Goal: Use online tool/utility: Utilize a website feature to perform a specific function

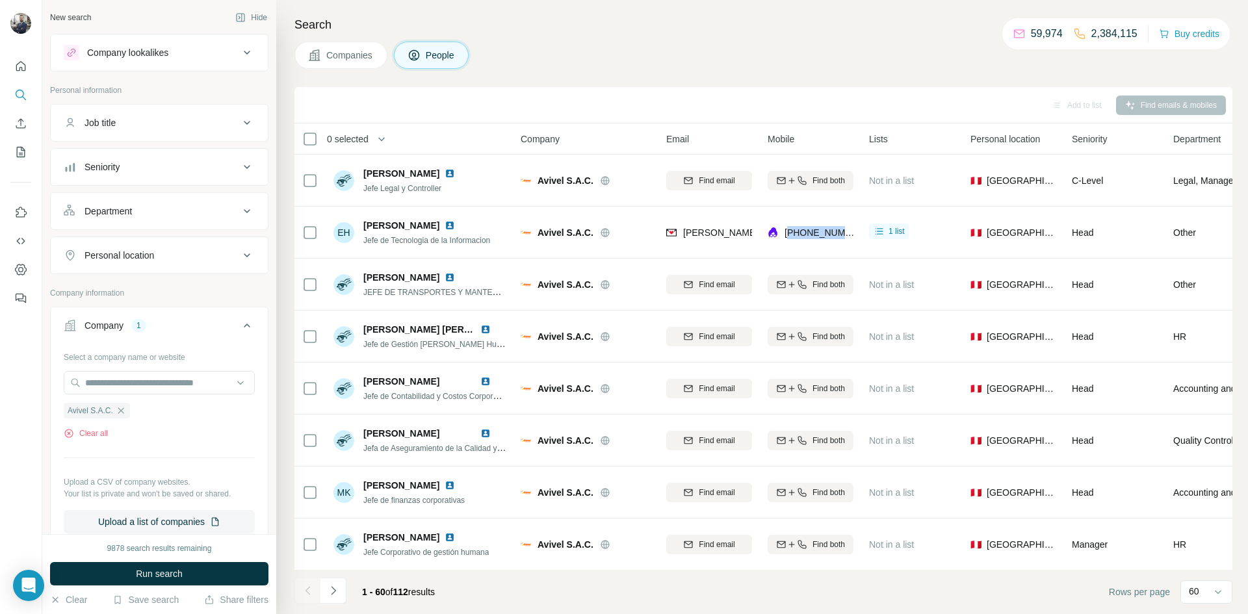
scroll to position [339, 0]
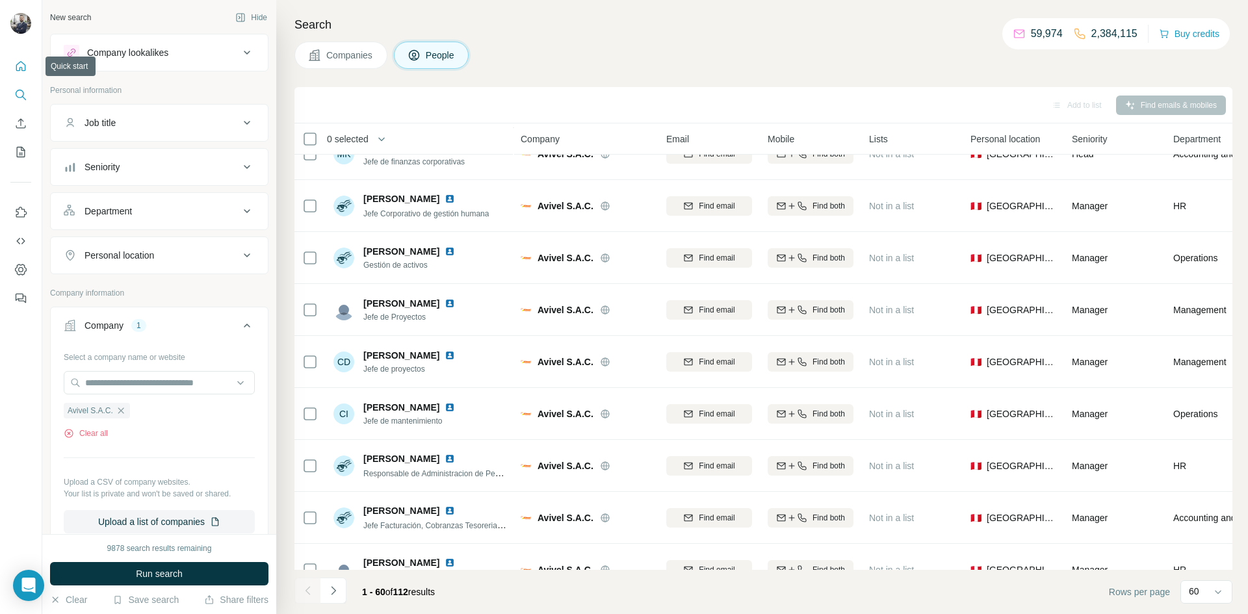
click at [19, 73] on button "Quick start" at bounding box center [20, 66] width 21 height 23
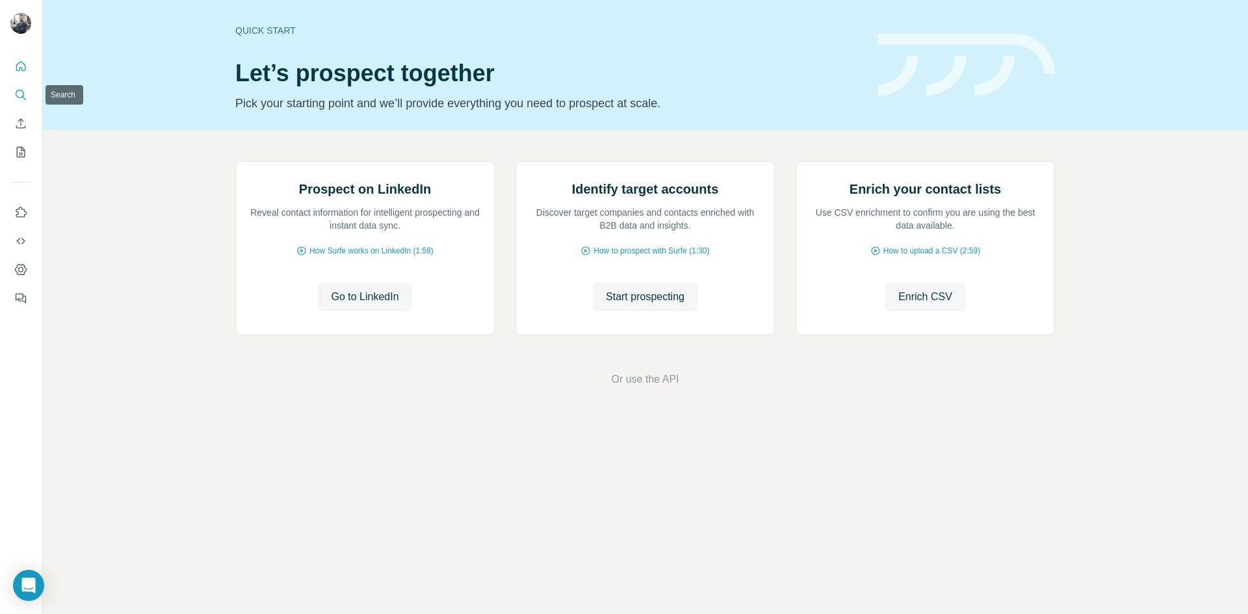
click at [20, 95] on icon "Search" at bounding box center [20, 94] width 13 height 13
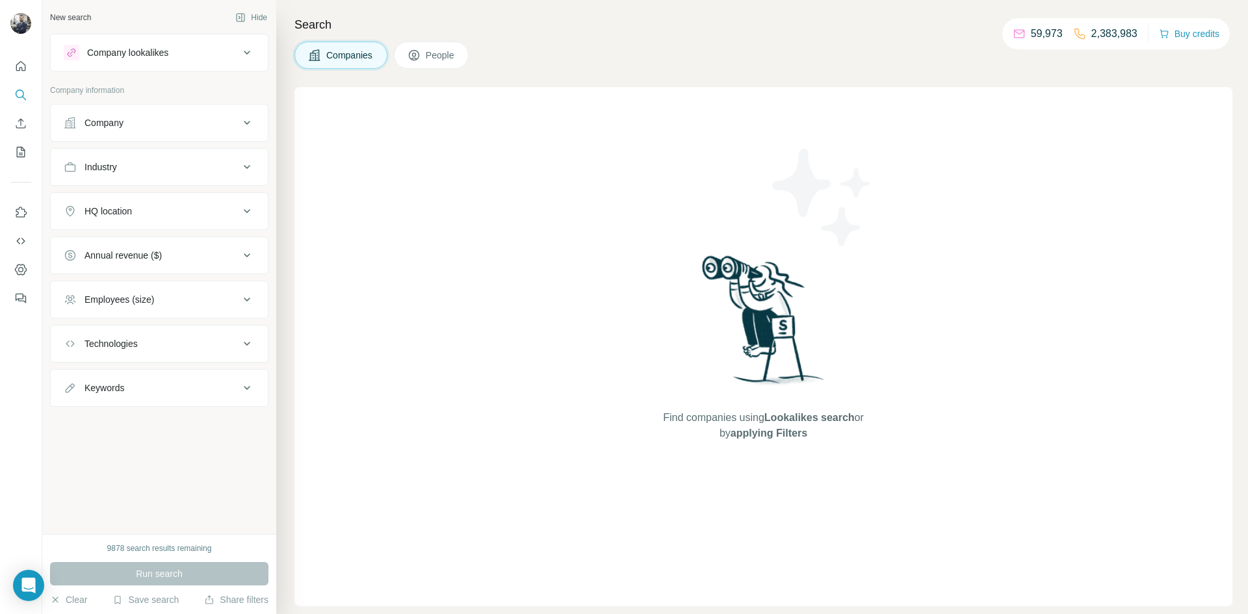
click at [129, 127] on div "Company" at bounding box center [151, 122] width 175 height 13
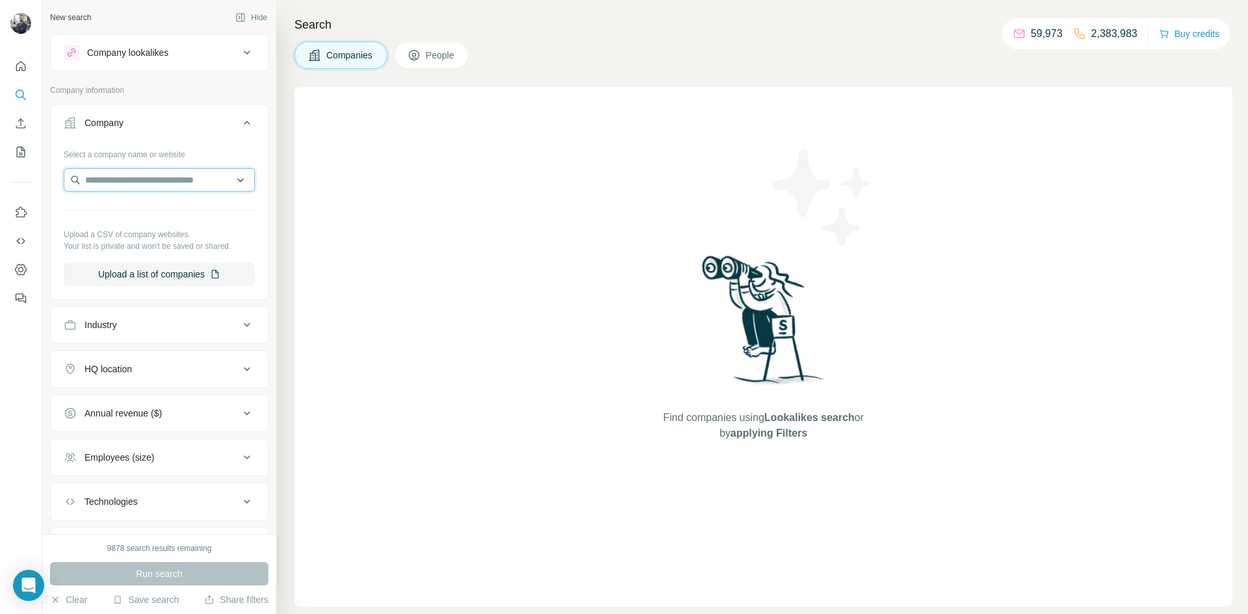
click at [107, 185] on input "text" at bounding box center [159, 179] width 191 height 23
paste input "*********"
type input "*********"
click at [138, 215] on p "[PERSON_NAME] Consultores" at bounding box center [164, 209] width 127 height 13
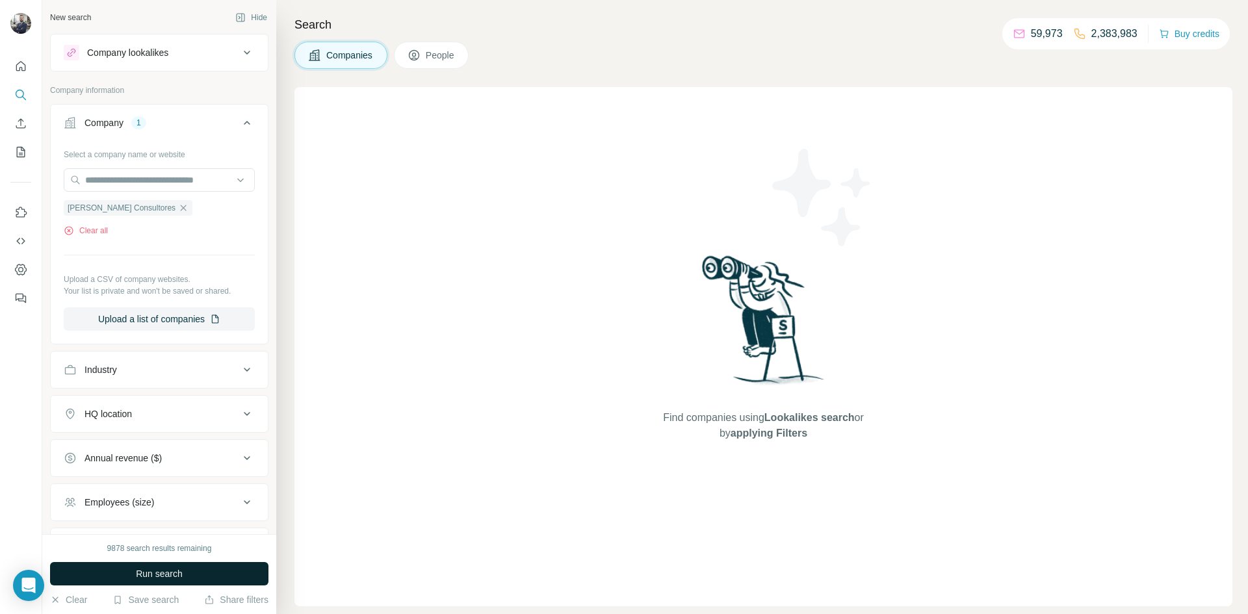
click at [161, 576] on span "Run search" at bounding box center [159, 573] width 47 height 13
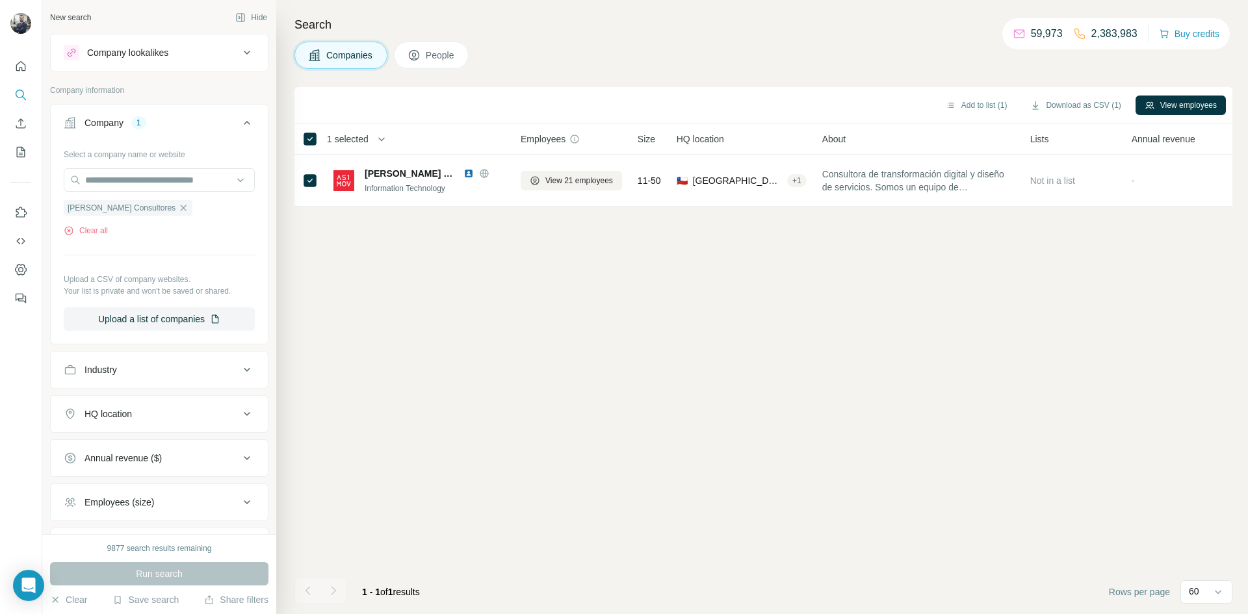
click at [454, 52] on span "People" at bounding box center [441, 55] width 30 height 13
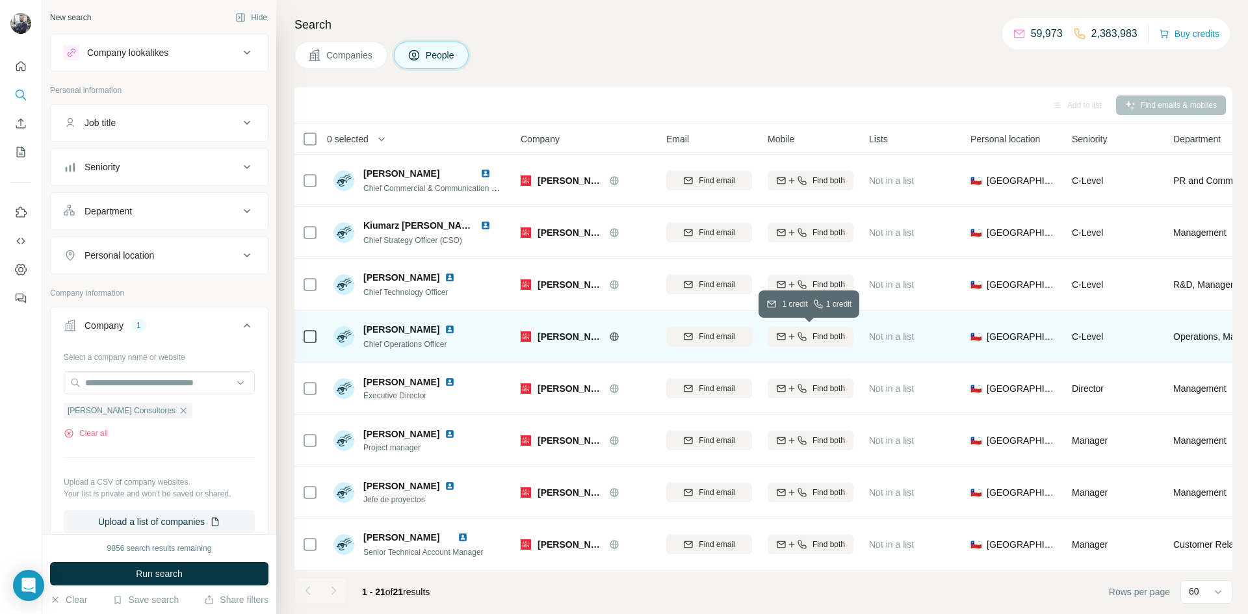
click at [824, 341] on span "Find both" at bounding box center [828, 337] width 32 height 12
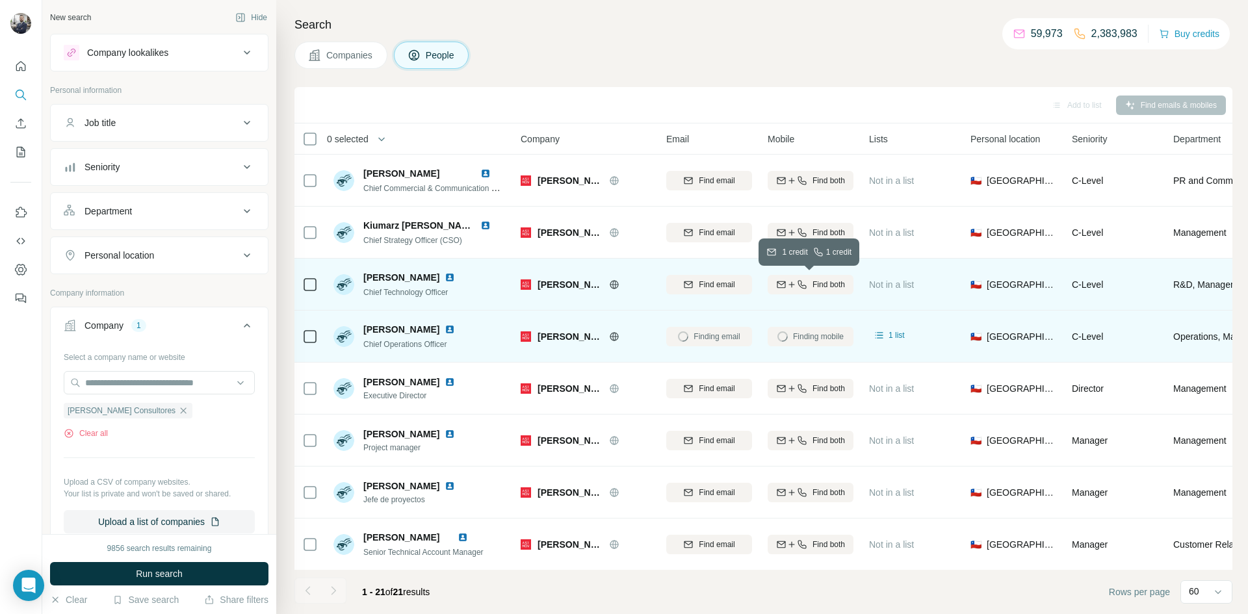
click at [808, 285] on div "Find both" at bounding box center [811, 285] width 86 height 12
